Goal: Navigation & Orientation: Find specific page/section

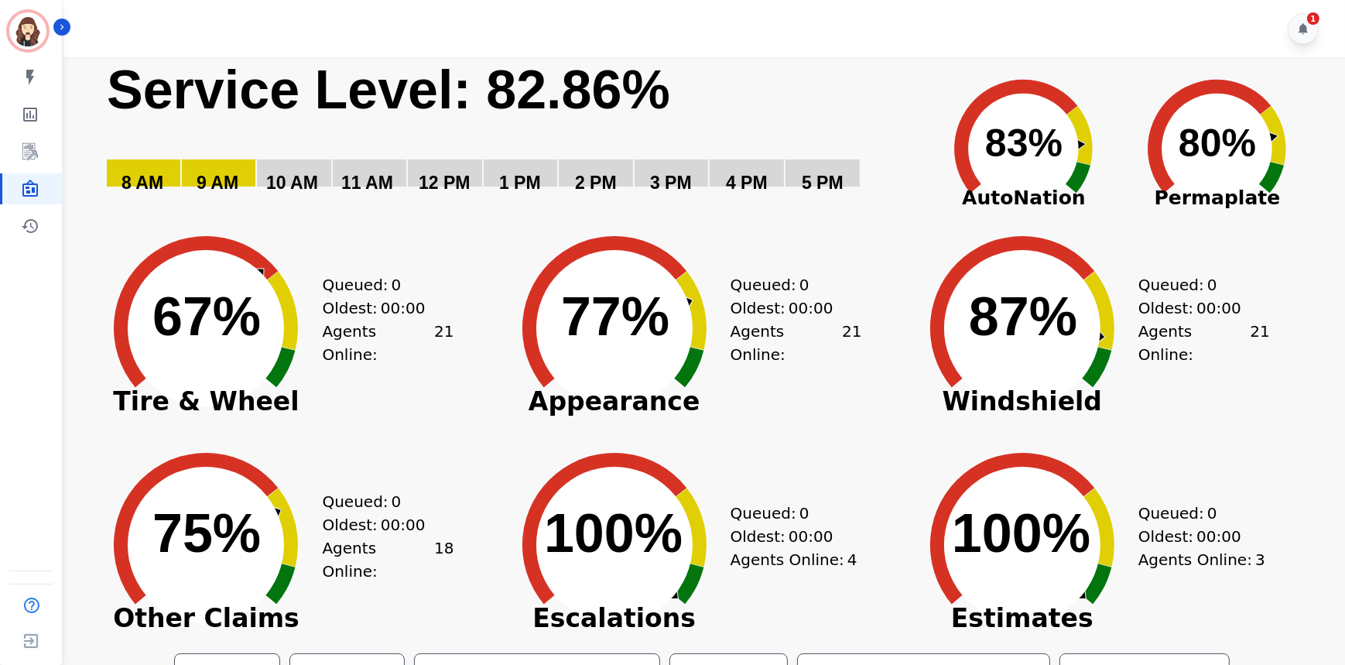
click at [810, 603] on div "Queued: 0 Oldest: 00:00 Agents Online: 4" at bounding box center [797, 533] width 132 height 217
